Goal: Information Seeking & Learning: Learn about a topic

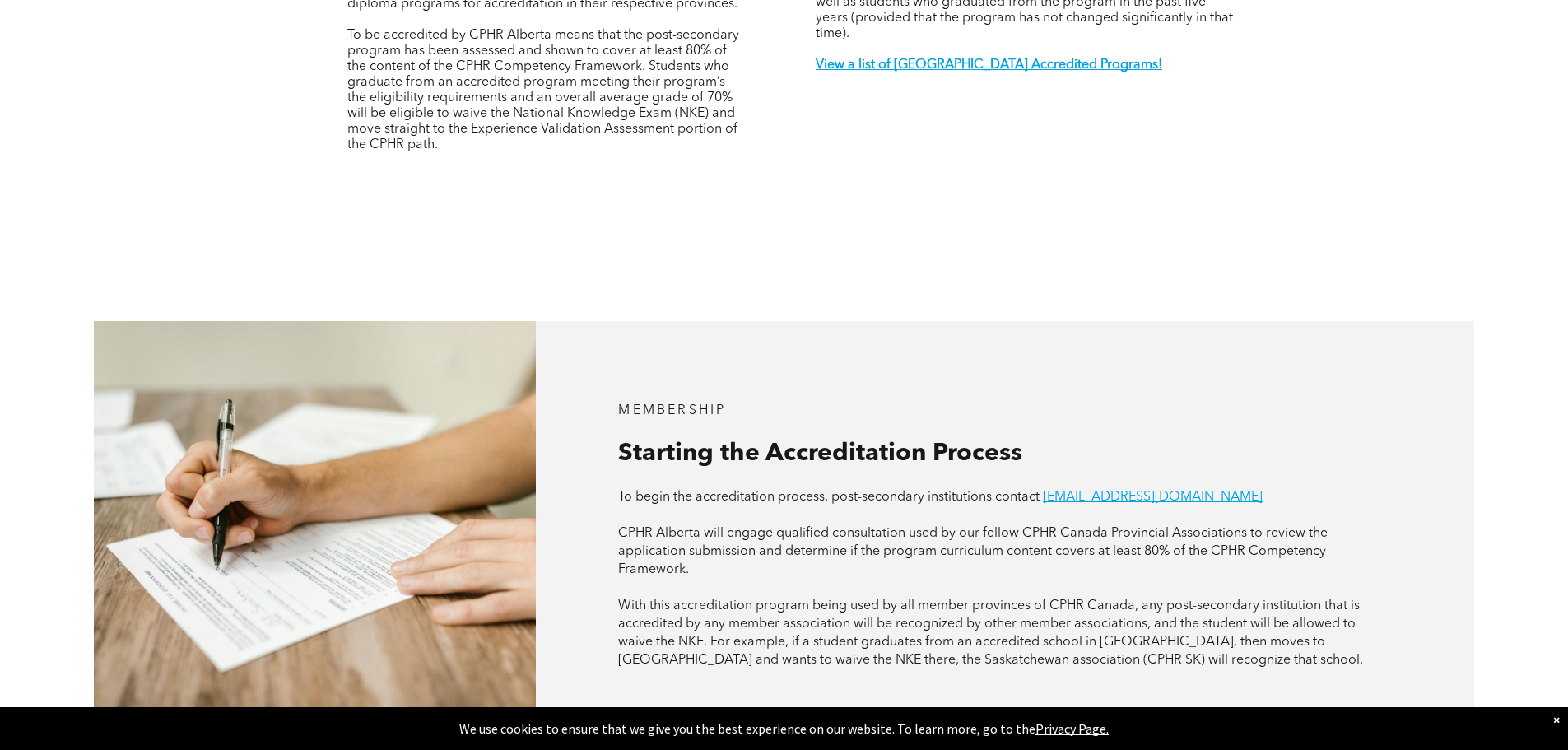
scroll to position [492, 0]
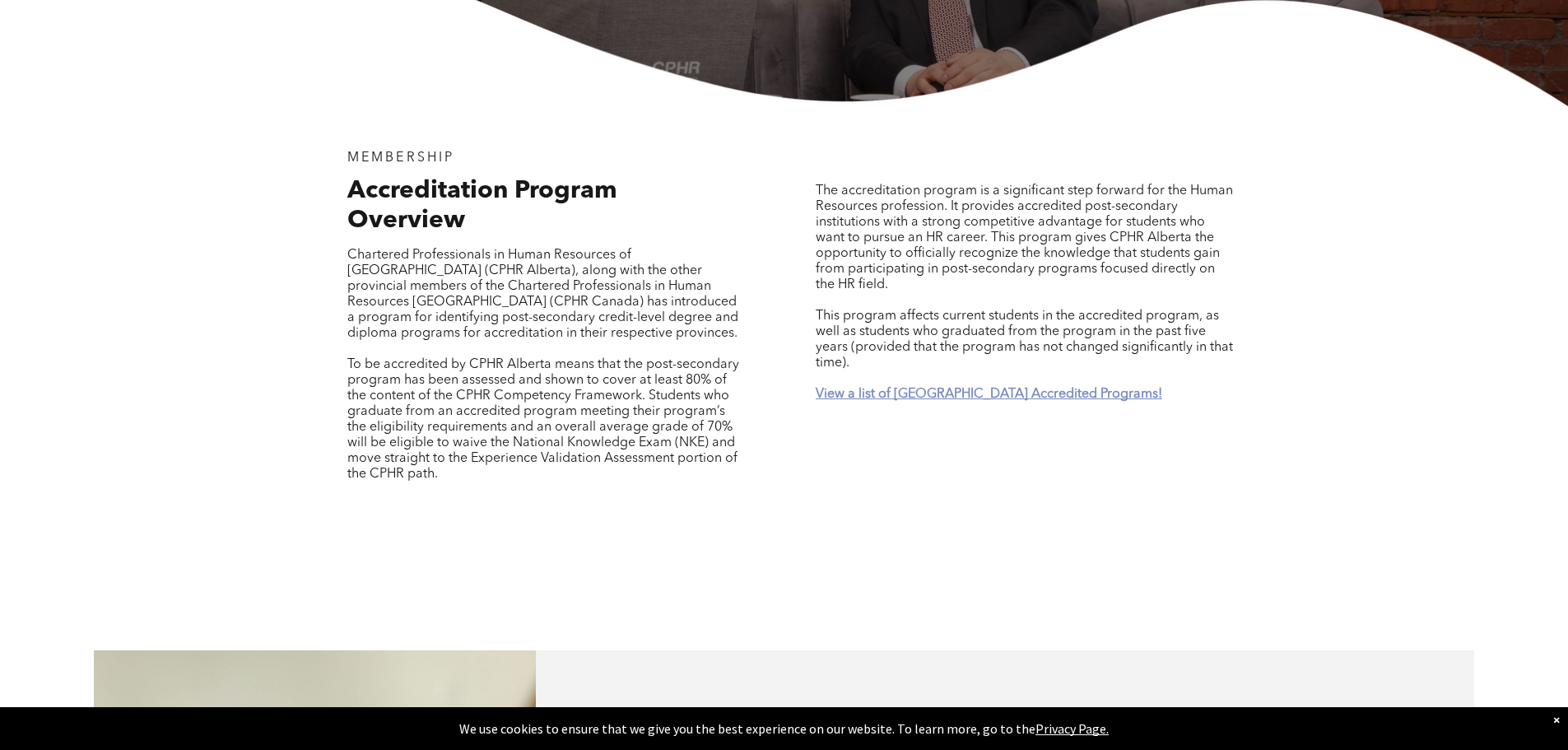
click at [929, 388] on strong "View a list of [GEOGRAPHIC_DATA] Accredited Programs!" at bounding box center [989, 394] width 346 height 13
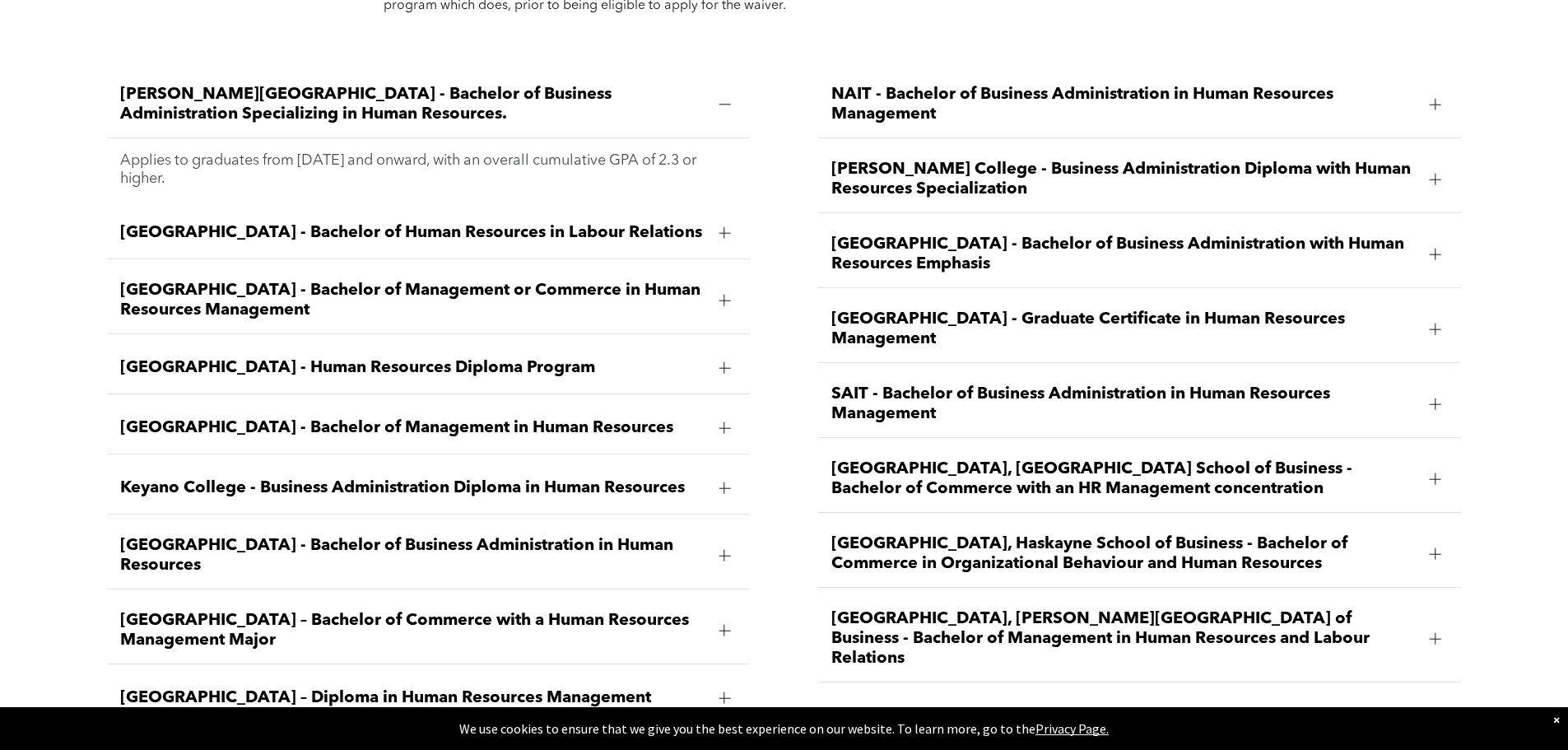
scroll to position [2594, 0]
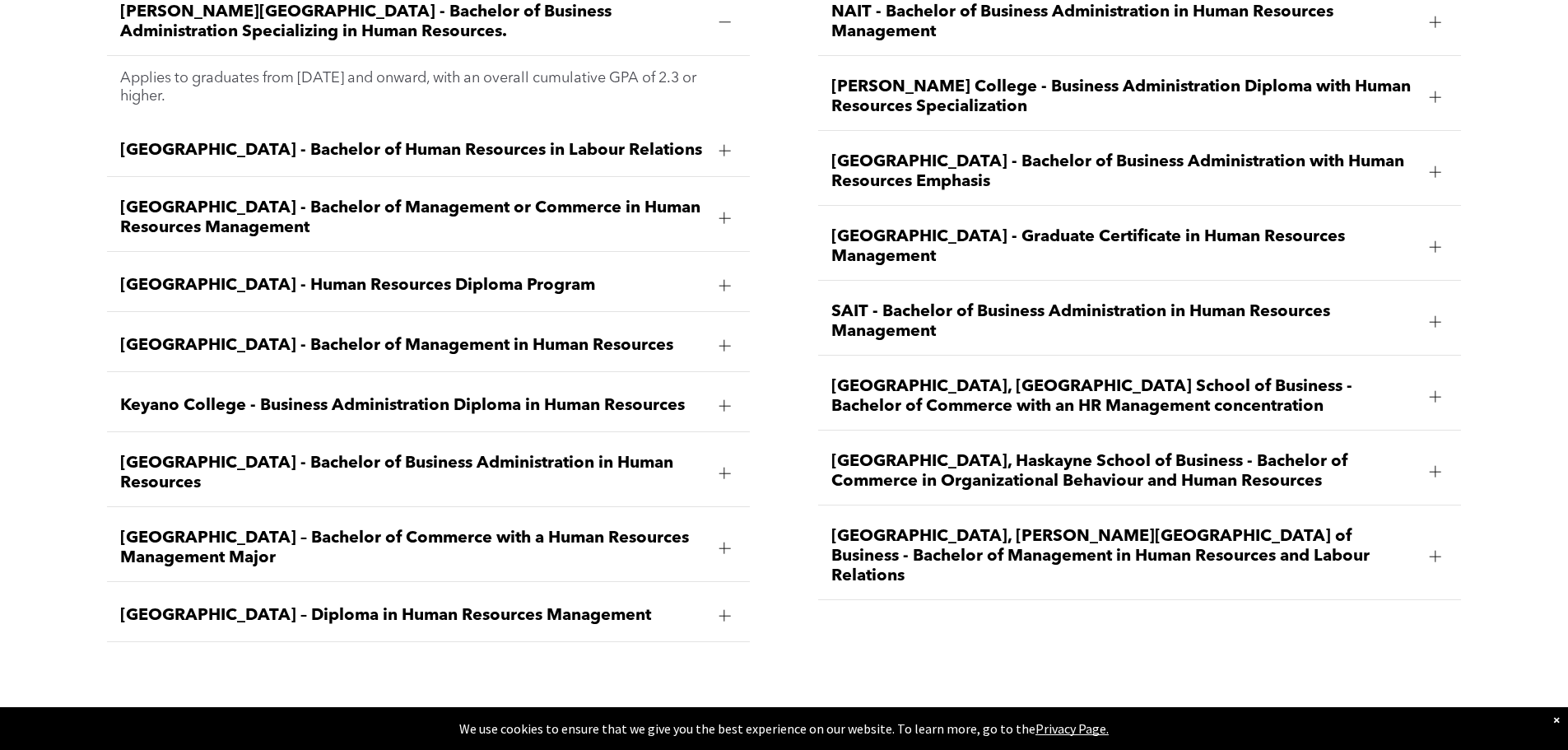
click at [1433, 551] on div at bounding box center [1435, 556] width 12 height 12
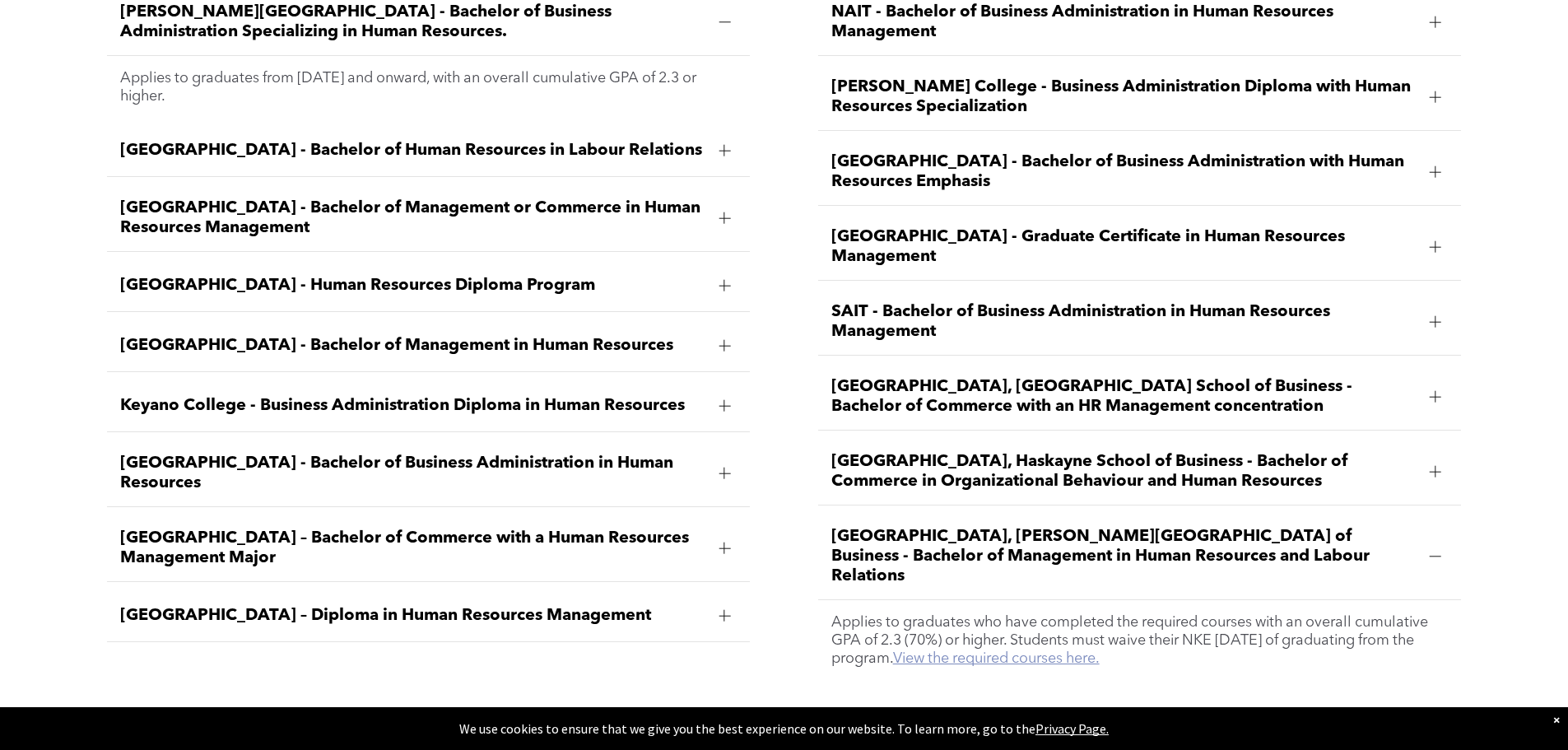
click at [1083, 651] on link "View the required courses here." at bounding box center [996, 658] width 206 height 15
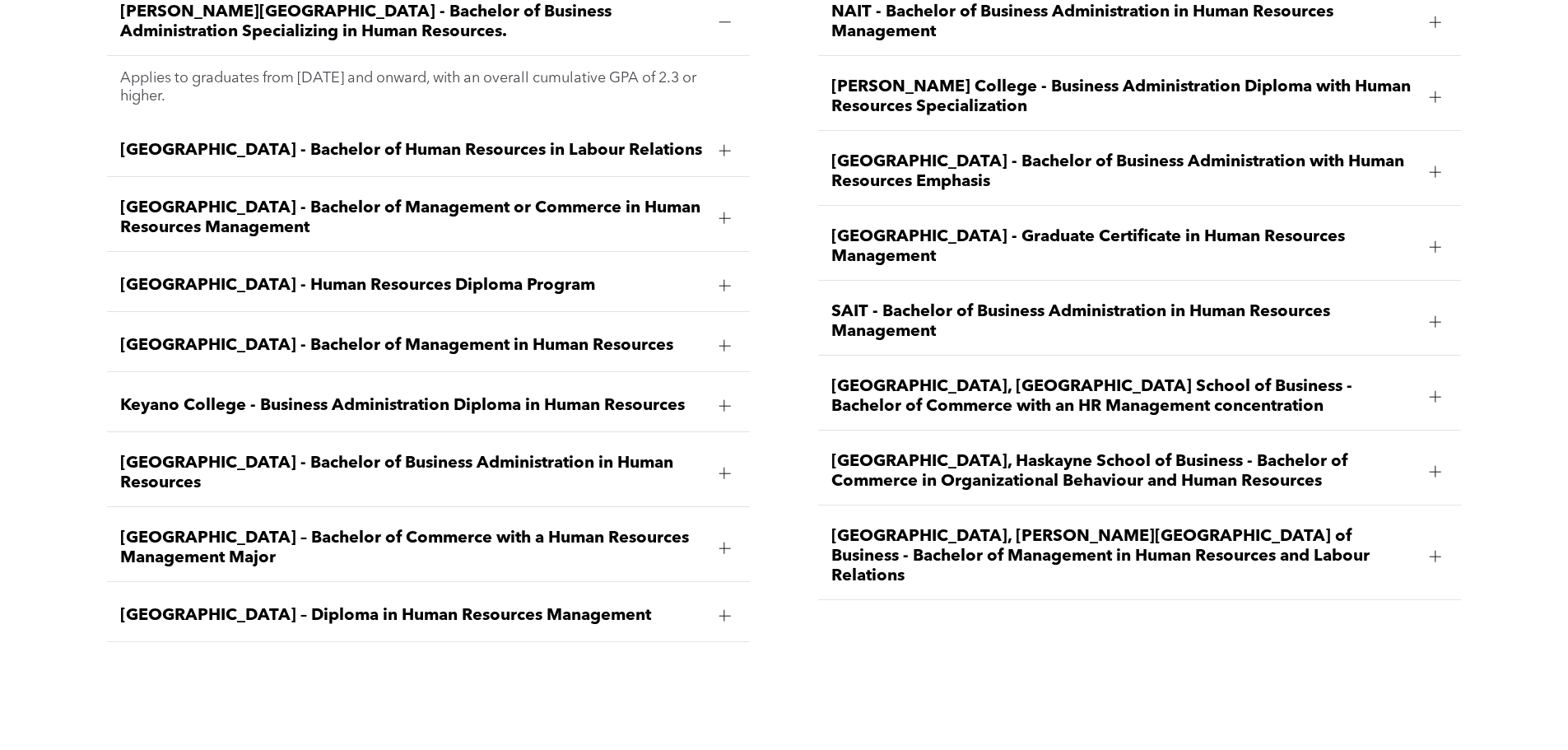
scroll to position [2676, 0]
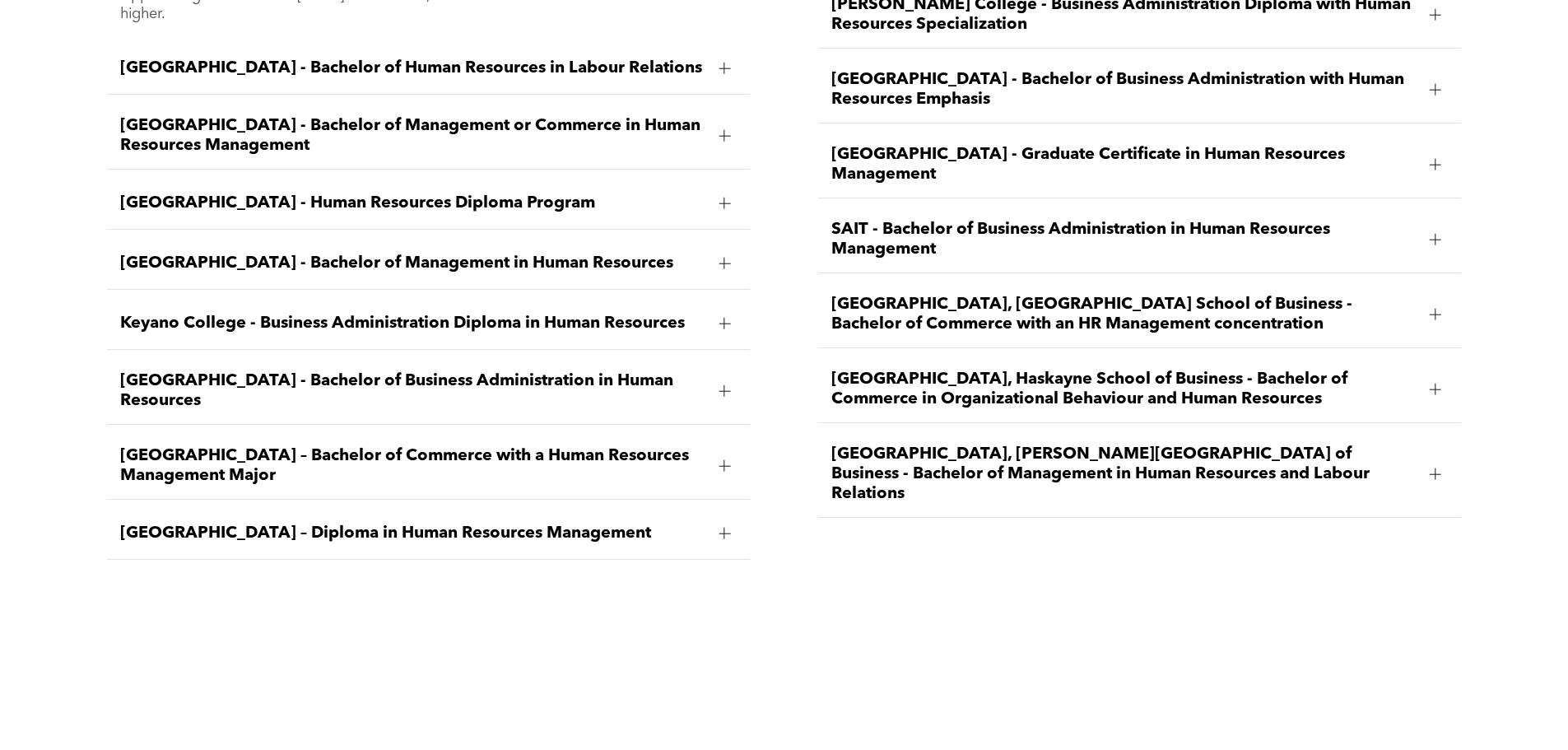
click at [1430, 469] on div at bounding box center [1435, 474] width 12 height 12
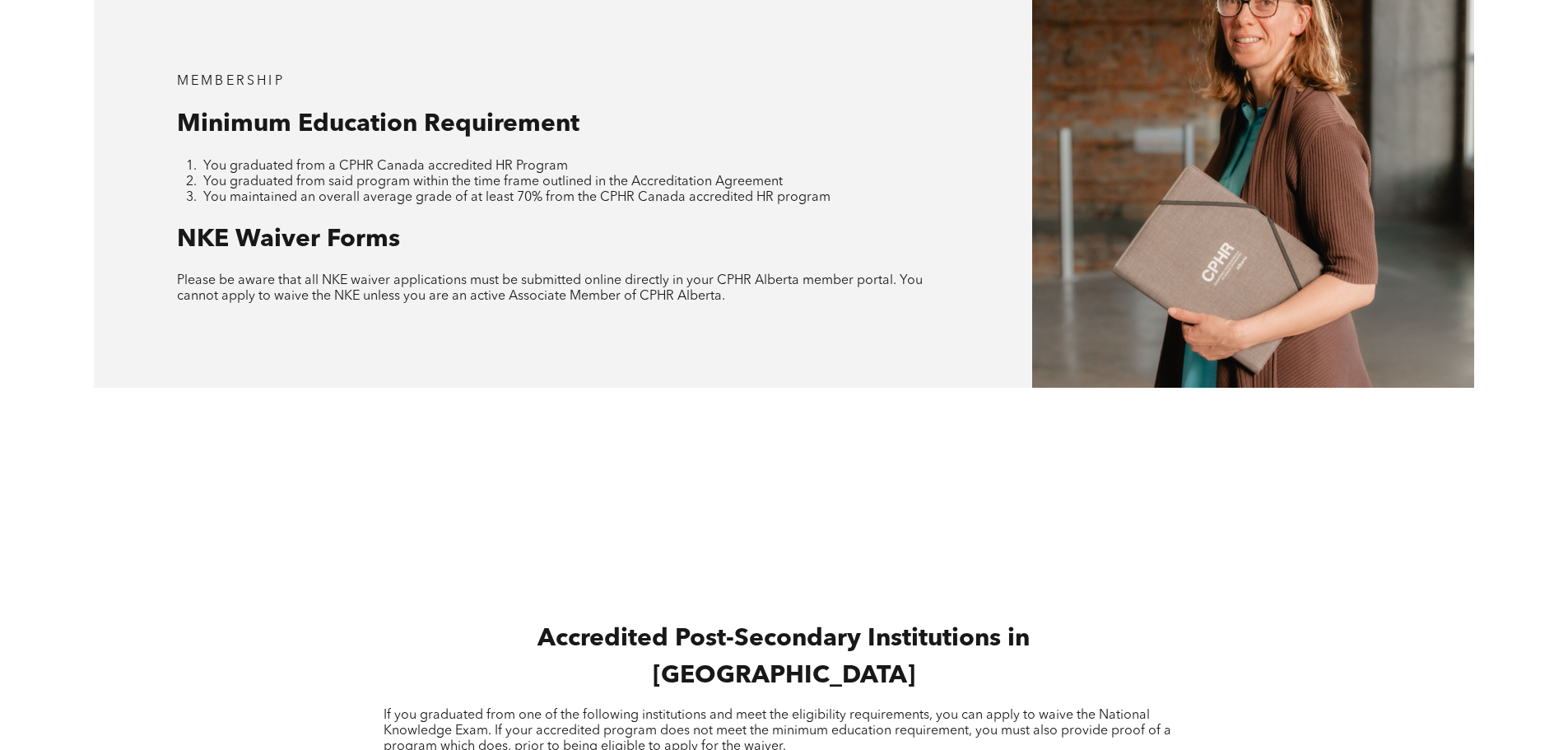
scroll to position [1359, 0]
